Goal: Transaction & Acquisition: Purchase product/service

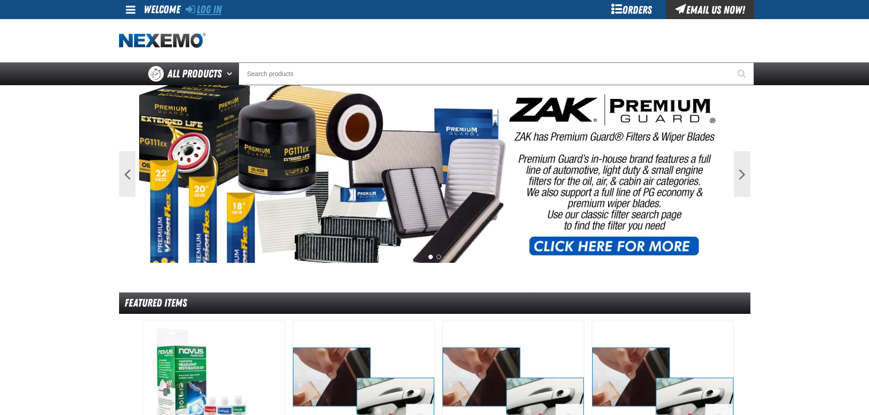
click at [211, 12] on link "Log In" at bounding box center [204, 9] width 36 height 13
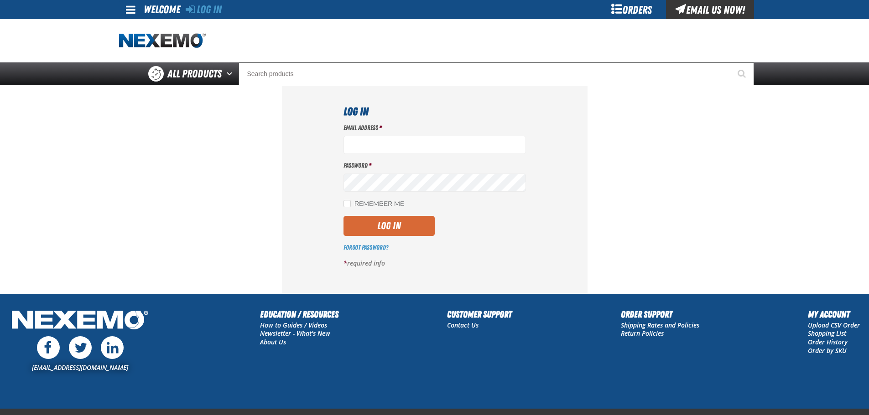
type input "[EMAIL_ADDRESS][DOMAIN_NAME]"
click at [413, 235] on button "Log In" at bounding box center [388, 226] width 91 height 20
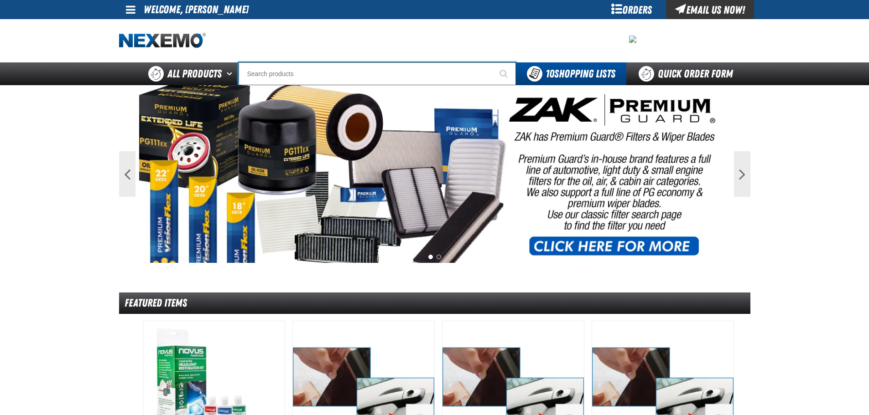
click at [266, 68] on input "Search" at bounding box center [376, 73] width 277 height 23
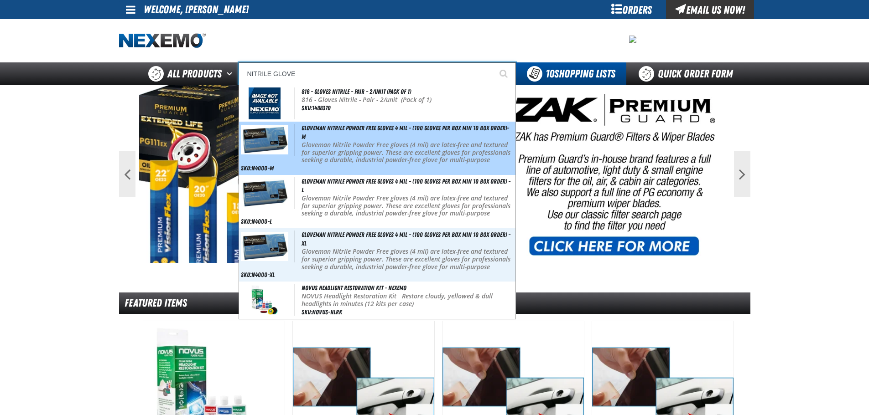
click at [318, 125] on span "Gloveman Nitrile Powder Free Gloves 4 mil - (100 gloves per box MIN 10 box orde…" at bounding box center [404, 132] width 207 height 16
type input "Gloveman Nitrile Powder Free Gloves 4 mil - (100 gloves per box MIN 10 box orde…"
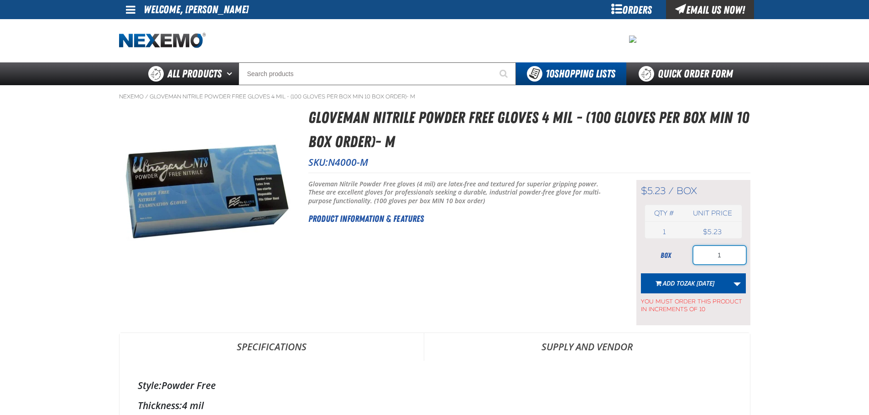
click at [733, 256] on input "1" at bounding box center [719, 255] width 52 height 18
type input "10"
click at [674, 279] on span "Add to Zak [DATE]" at bounding box center [689, 283] width 52 height 9
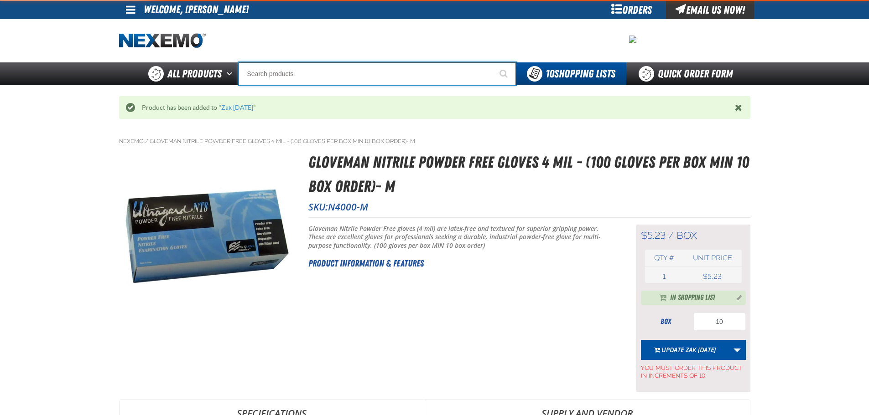
click at [356, 76] on input "Search" at bounding box center [376, 73] width 277 height 23
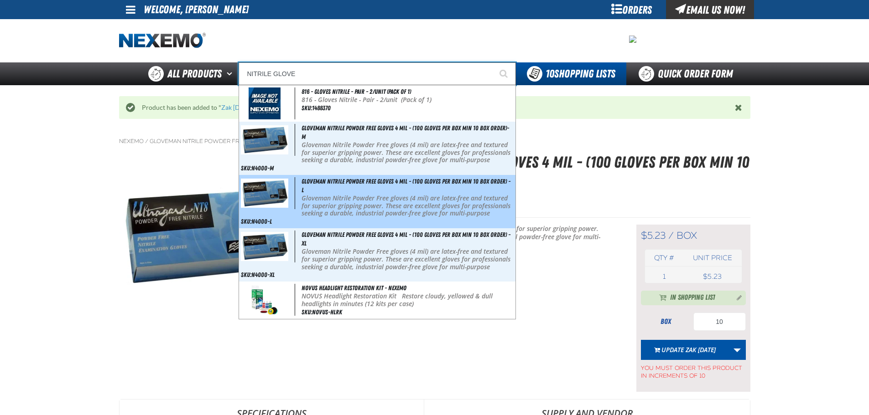
click at [358, 189] on div "Gloveman Nitrile Powder Free Gloves 4 mil - (100 gloves per box MIN 10 box orde…" at bounding box center [377, 201] width 276 height 53
type input "Gloveman Nitrile Powder Free Gloves 4 mil - (100 gloves per box MIN 10 box orde…"
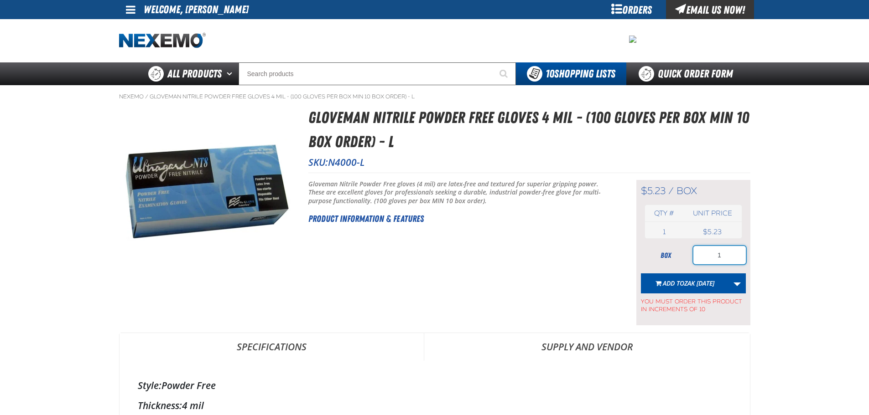
click at [726, 263] on input "1" at bounding box center [719, 255] width 52 height 18
type input "10"
click at [685, 280] on span "Zak [DATE]" at bounding box center [699, 283] width 30 height 9
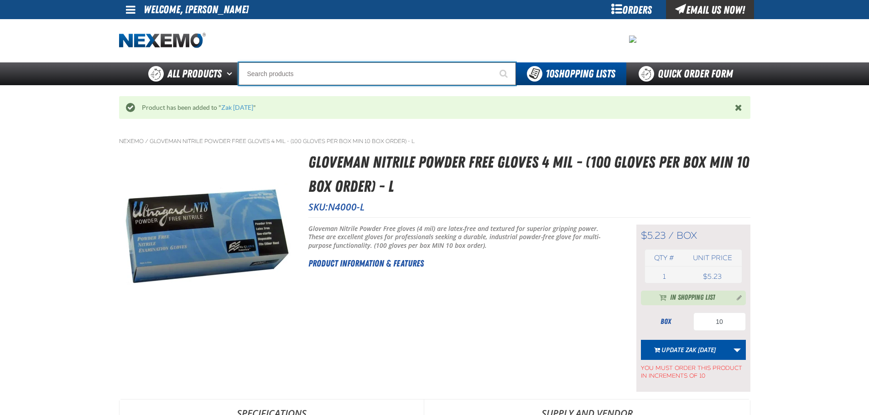
click at [321, 74] on input "Search" at bounding box center [376, 73] width 277 height 23
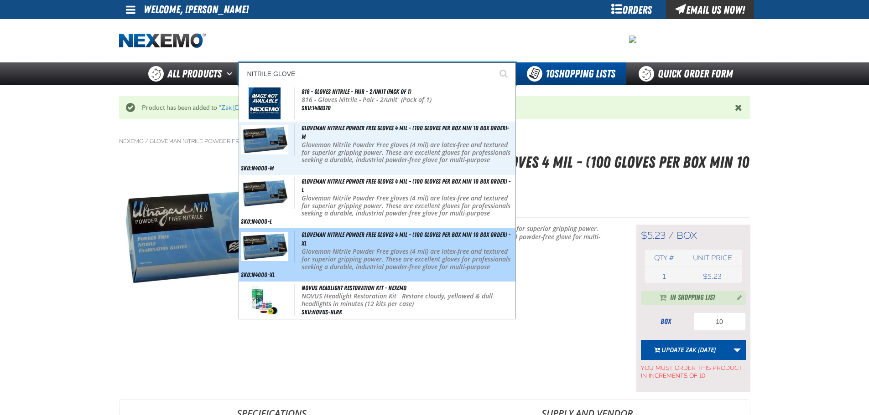
click at [343, 248] on p "Gloveman Nitrile Powder Free gloves (4 mil) are latex-free and textured for sup…" at bounding box center [407, 263] width 212 height 31
type input "Gloveman Nitrile Powder Free Gloves 4 mil - (100 gloves per box MIN 10 box orde…"
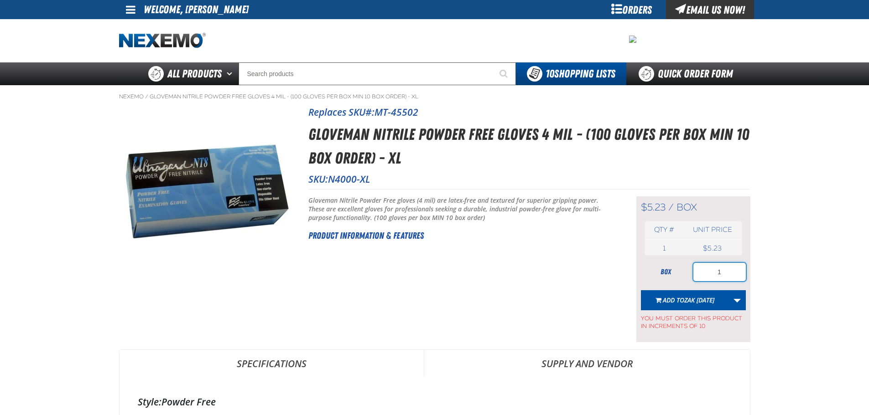
click at [728, 276] on input "1" at bounding box center [719, 272] width 52 height 18
type input "10"
click at [690, 297] on span "Zak 8.20.2025" at bounding box center [699, 300] width 30 height 9
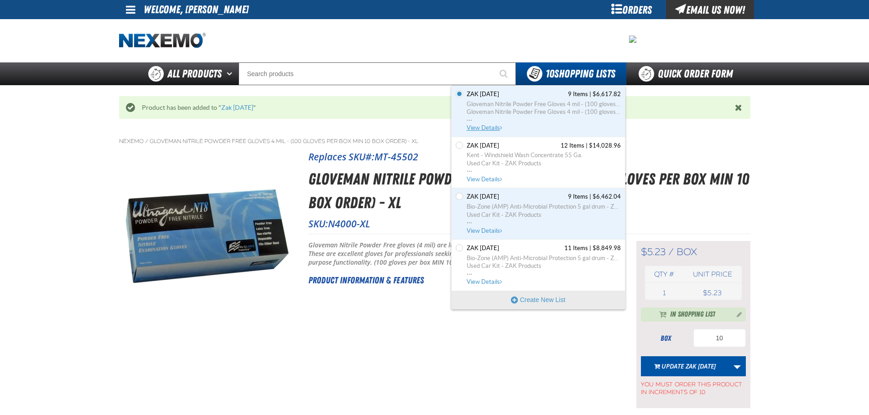
click at [482, 124] on span "View Details" at bounding box center [484, 127] width 37 height 7
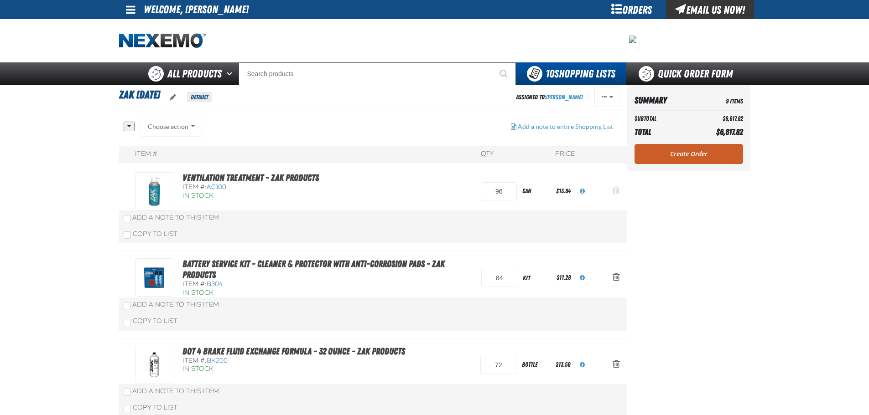
click at [620, 194] on button "Action Remove Ventilation Treatment - ZAK Products from Zak 8.20.2025" at bounding box center [616, 191] width 22 height 20
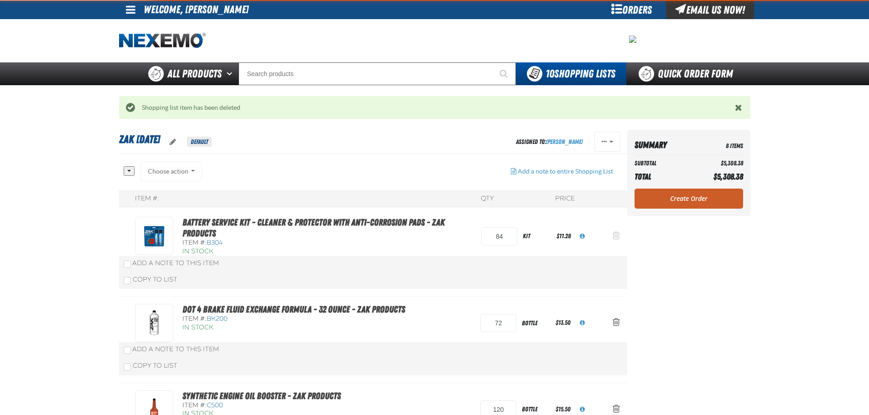
click at [619, 235] on span "Action Remove Battery Service Kit - Cleaner &amp; Protector with Anti-Corrosion…" at bounding box center [615, 235] width 7 height 9
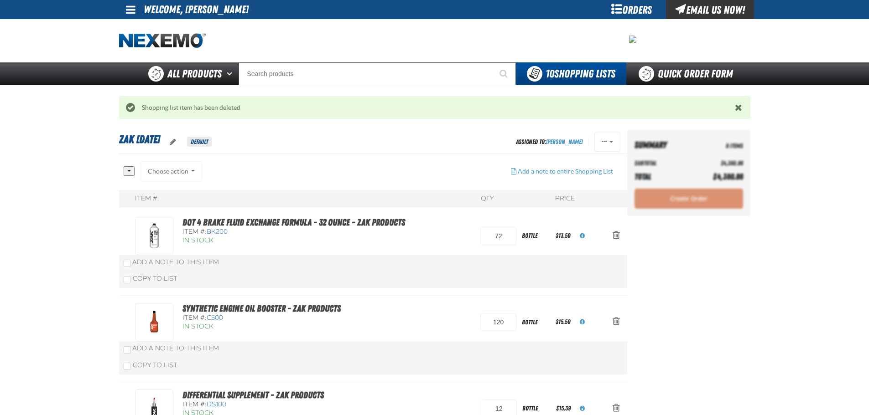
click at [619, 235] on span "Action Remove DOT 4 Brake Fluid Exchange Formula - 32 Ounce - ZAK Products from…" at bounding box center [615, 235] width 7 height 9
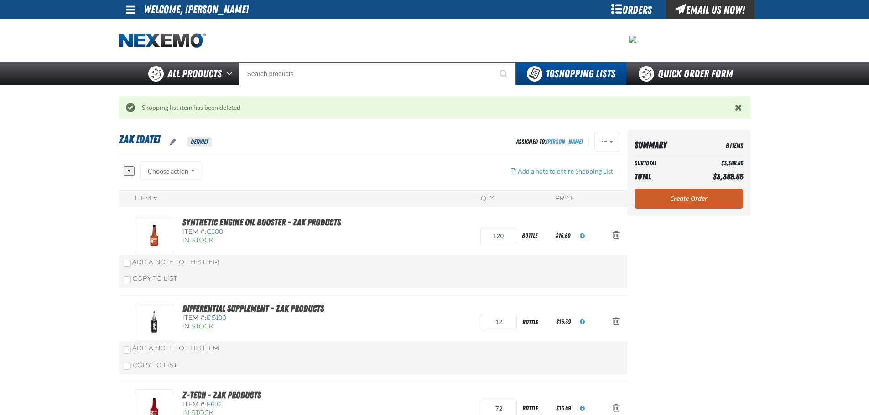
click at [619, 235] on span "Action Remove Synthetic Engine Oil Booster - ZAK Products from Zak 8.20.2025" at bounding box center [615, 235] width 7 height 9
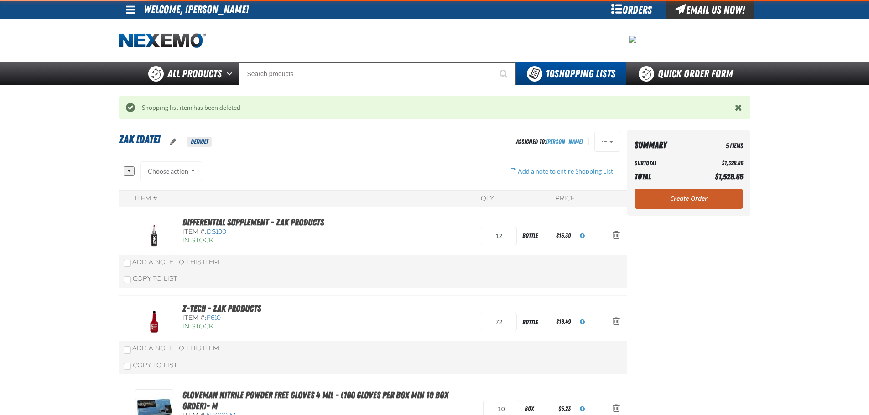
click at [619, 235] on span "Action Remove Differential Supplement - ZAK Products from Zak 8.20.2025" at bounding box center [615, 235] width 7 height 9
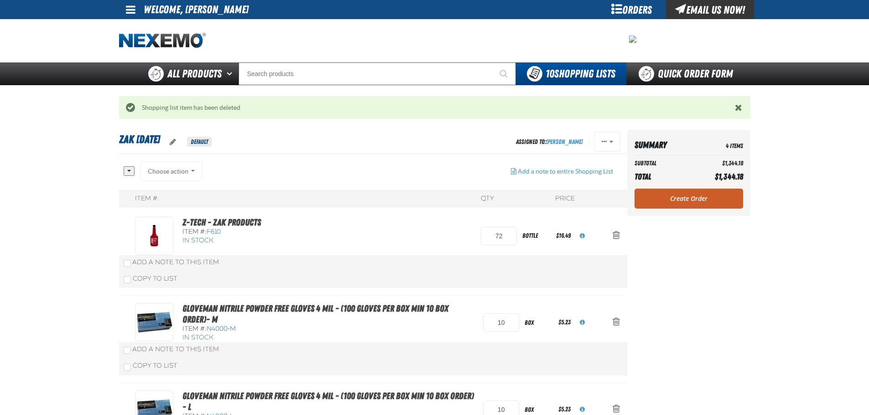
click at [619, 235] on span "Action Remove Z-Tech - ZAK Products from Zak 8.20.2025" at bounding box center [615, 235] width 7 height 9
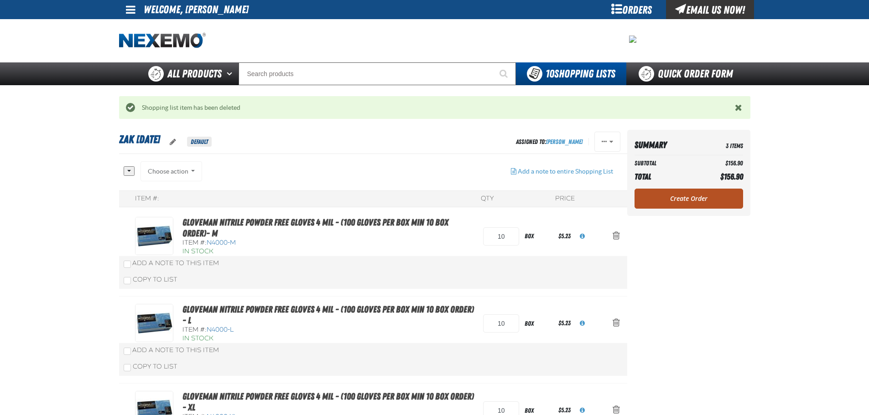
click at [702, 194] on link "Create Order" at bounding box center [688, 199] width 109 height 20
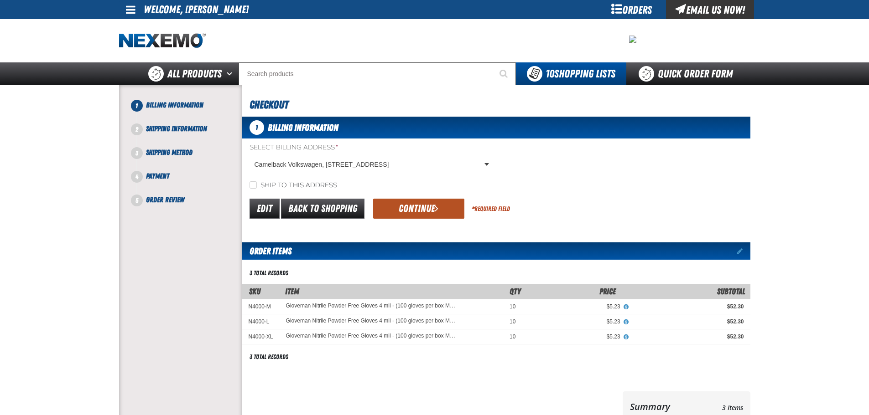
click at [408, 207] on button "Continue" at bounding box center [418, 209] width 91 height 20
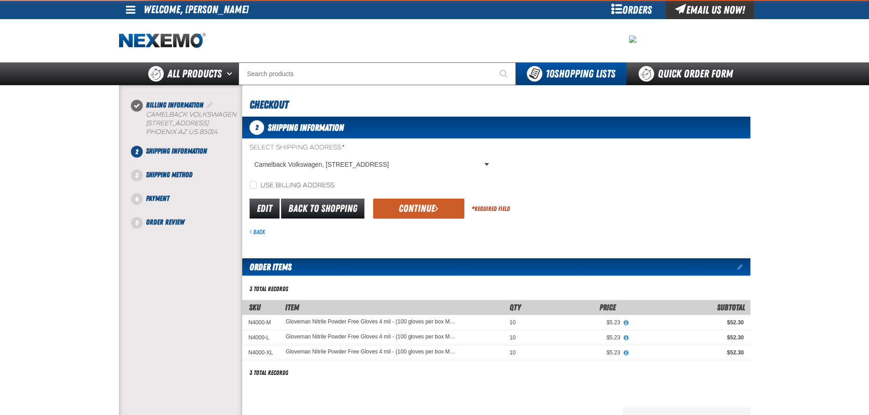
click at [408, 207] on button "Continue" at bounding box center [418, 209] width 91 height 20
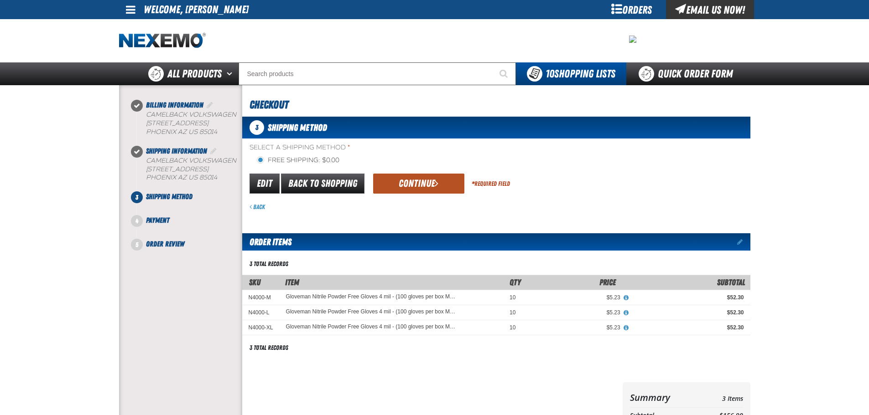
click at [423, 186] on button "Continue" at bounding box center [418, 184] width 91 height 20
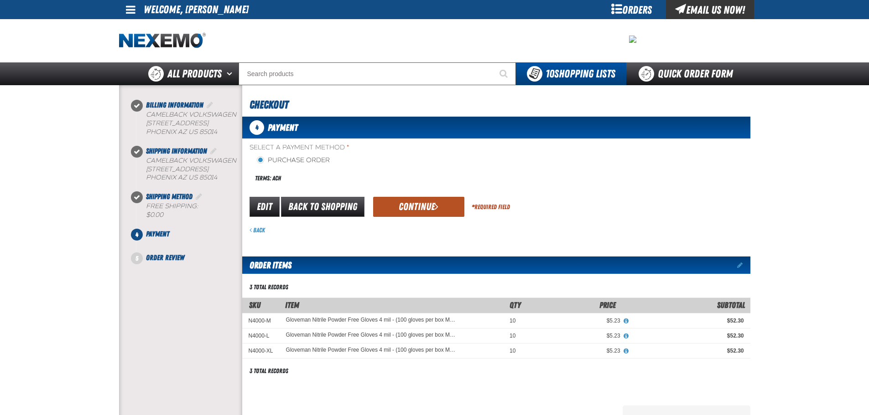
click at [427, 207] on button "Continue" at bounding box center [418, 207] width 91 height 20
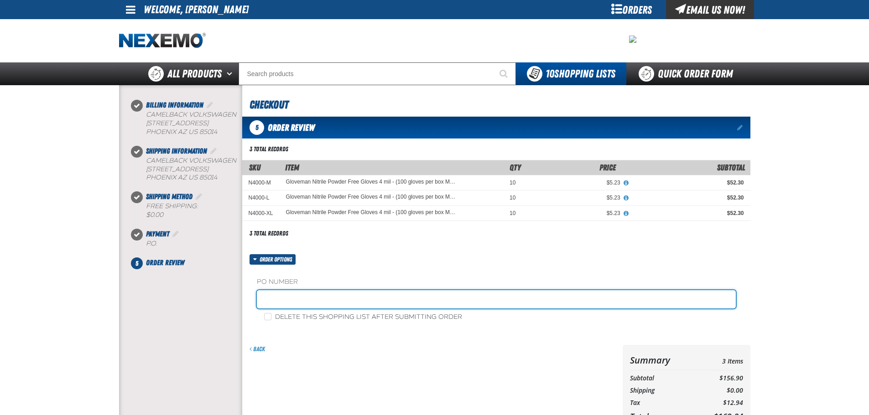
click at [321, 296] on input "text" at bounding box center [496, 299] width 479 height 18
paste input "396768"
type input "396768WK"
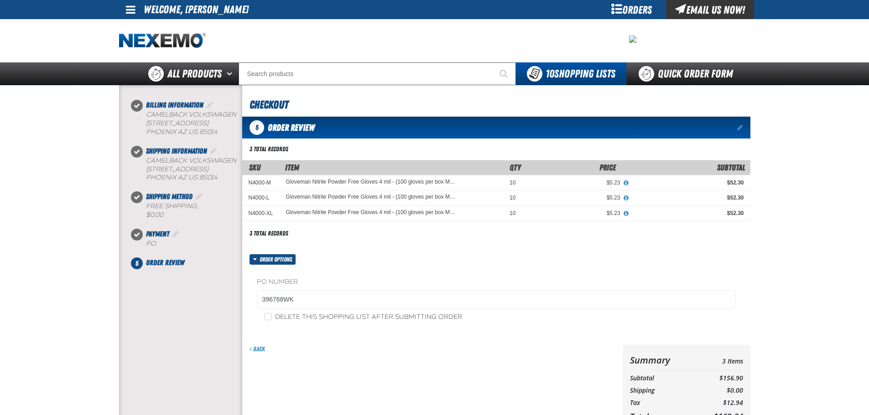
click at [295, 314] on label "Delete this shopping list after submitting order" at bounding box center [363, 317] width 198 height 9
click at [271, 314] on input "Delete this shopping list after submitting order" at bounding box center [267, 316] width 7 height 7
checkbox input "true"
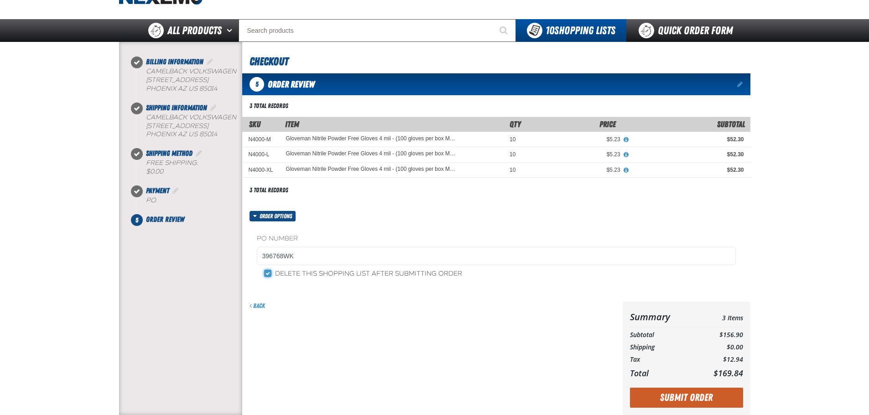
scroll to position [182, 0]
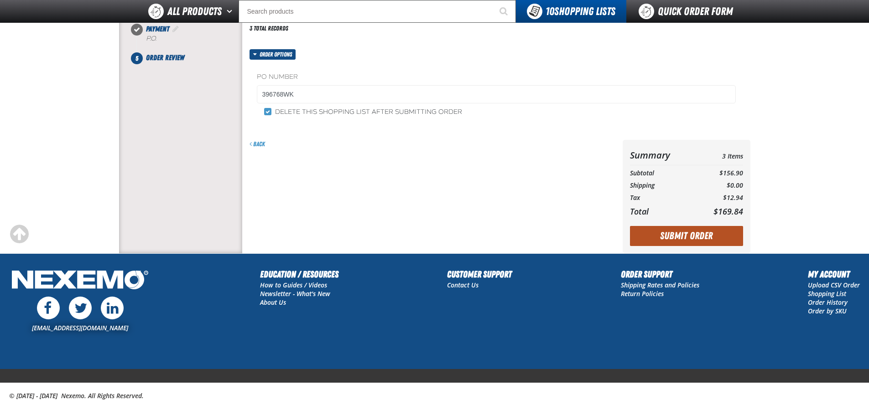
click at [677, 229] on button "Submit Order" at bounding box center [686, 236] width 113 height 20
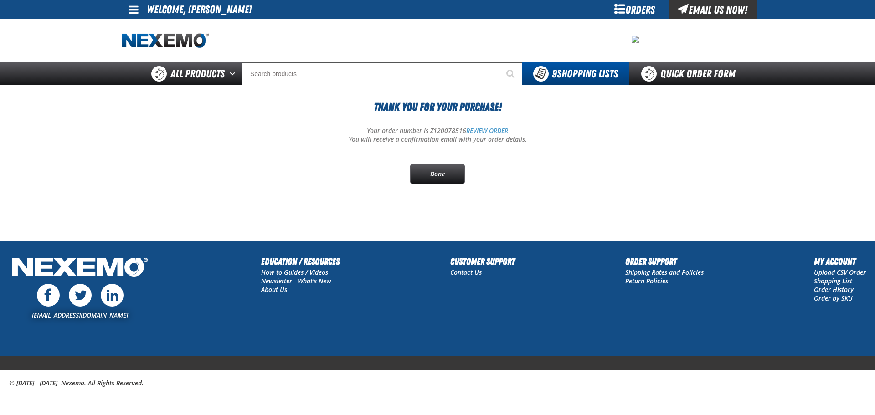
click at [470, 180] on div "Thank You For Your Purchase! Your order number is Z120078516 REVIEW ORDER You w…" at bounding box center [437, 141] width 631 height 85
click at [450, 177] on link "Done" at bounding box center [437, 174] width 55 height 20
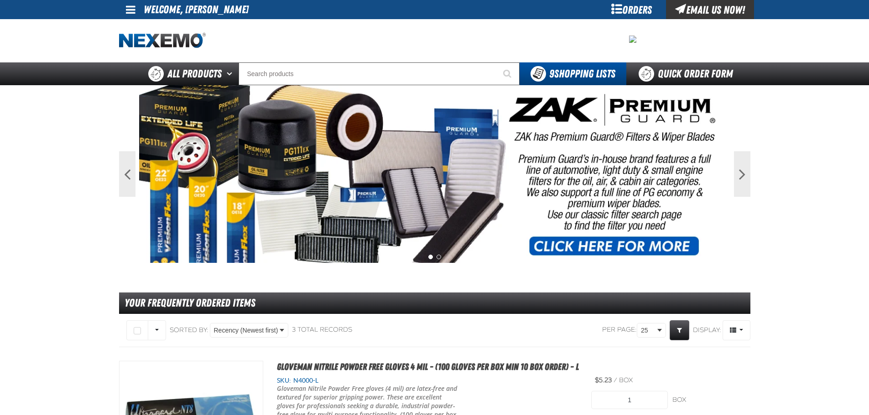
click at [159, 36] on img at bounding box center [162, 41] width 87 height 16
